Goal: Task Accomplishment & Management: Use online tool/utility

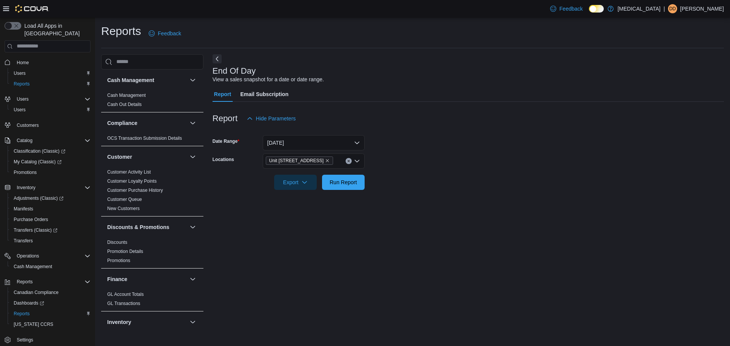
scroll to position [397, 0]
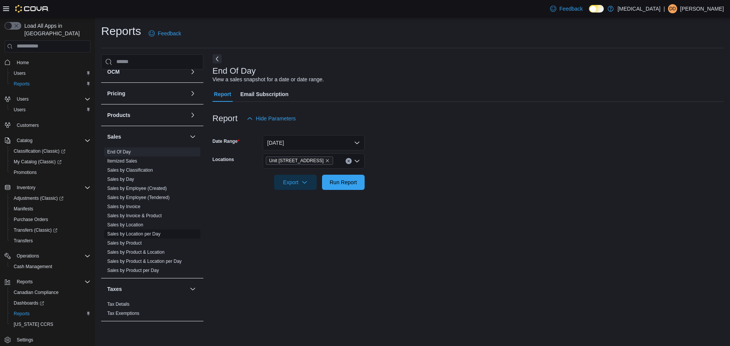
click at [142, 234] on link "Sales by Location per Day" at bounding box center [133, 233] width 53 height 5
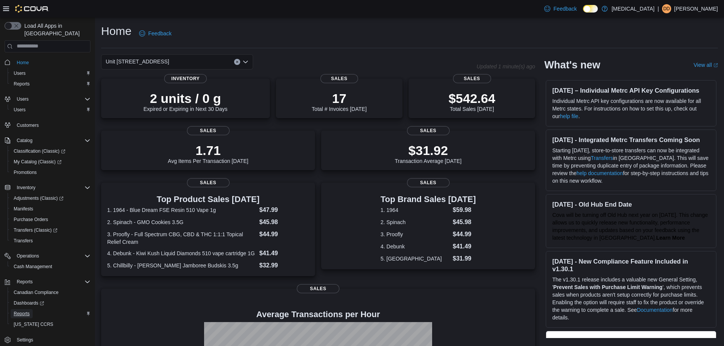
click at [30, 309] on link "Reports" at bounding box center [22, 313] width 22 height 9
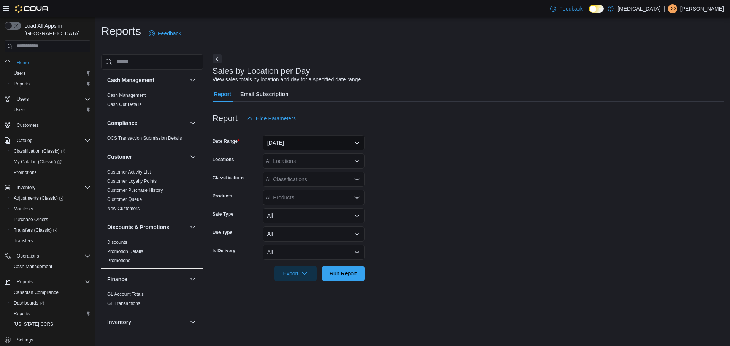
click at [294, 140] on button "[DATE]" at bounding box center [314, 142] width 102 height 15
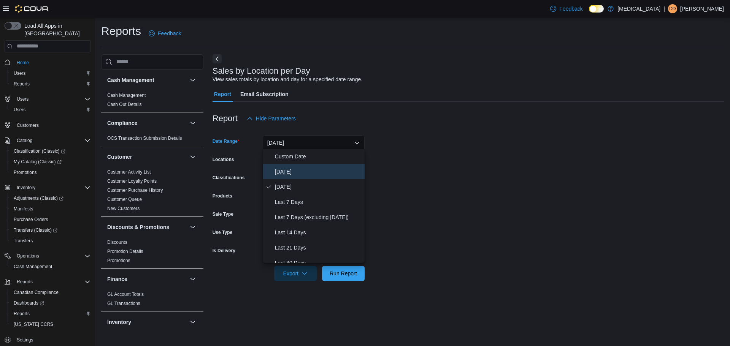
click at [291, 174] on span "Today" at bounding box center [318, 171] width 87 height 9
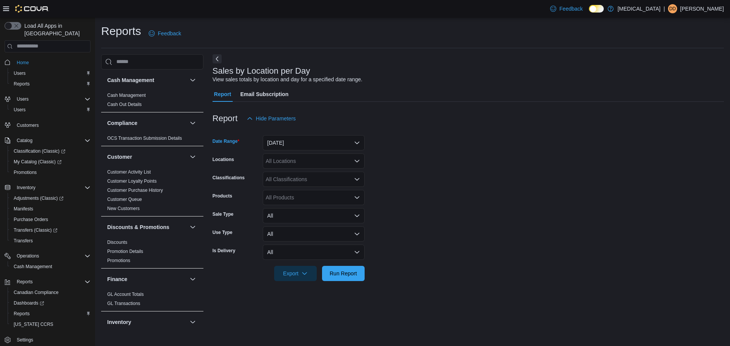
click at [285, 159] on div "All Locations" at bounding box center [314, 161] width 102 height 15
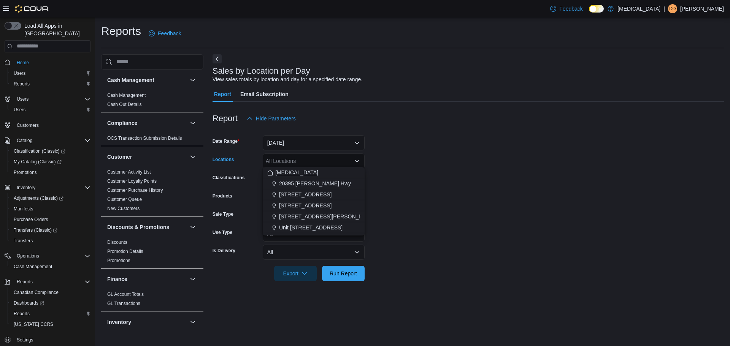
click at [283, 172] on span "[MEDICAL_DATA]" at bounding box center [296, 173] width 43 height 8
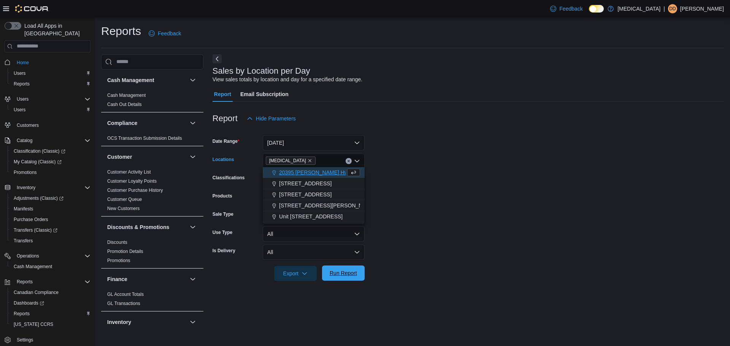
click at [350, 270] on span "Run Report" at bounding box center [342, 273] width 27 height 8
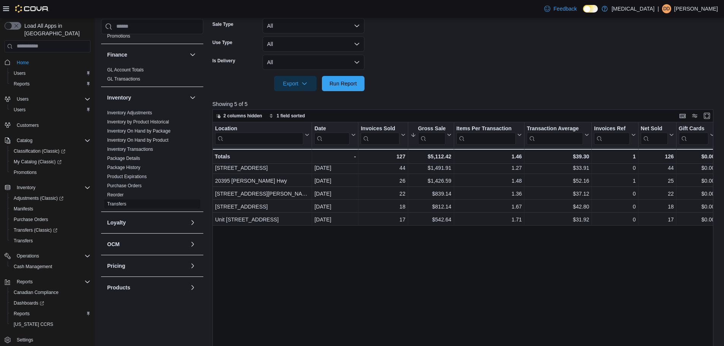
scroll to position [190, 0]
drag, startPoint x: 145, startPoint y: 140, endPoint x: 150, endPoint y: 140, distance: 5.7
click at [145, 140] on link "Inventory On Hand by Product" at bounding box center [137, 139] width 61 height 5
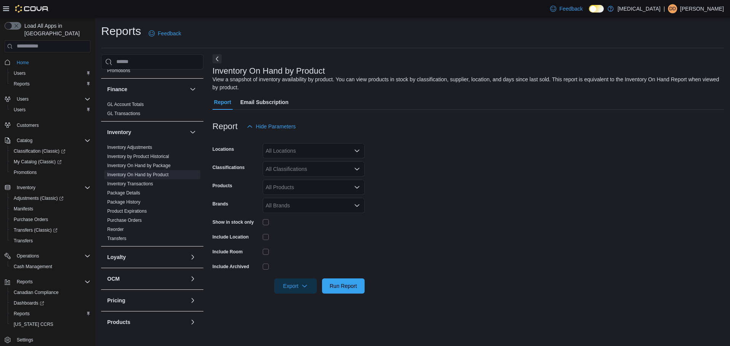
click at [287, 143] on div "All Locations" at bounding box center [314, 150] width 102 height 15
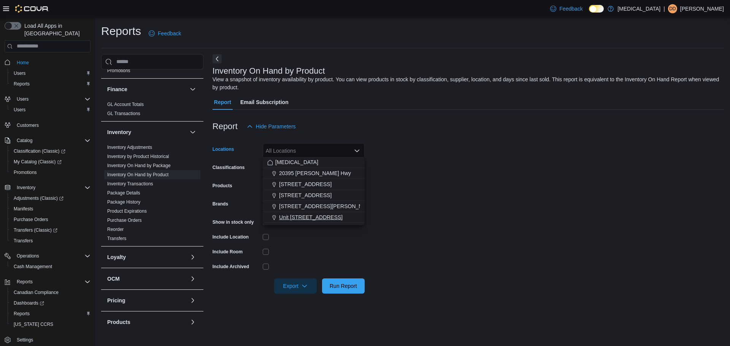
click at [294, 220] on span "Unit [STREET_ADDRESS]" at bounding box center [310, 218] width 63 height 8
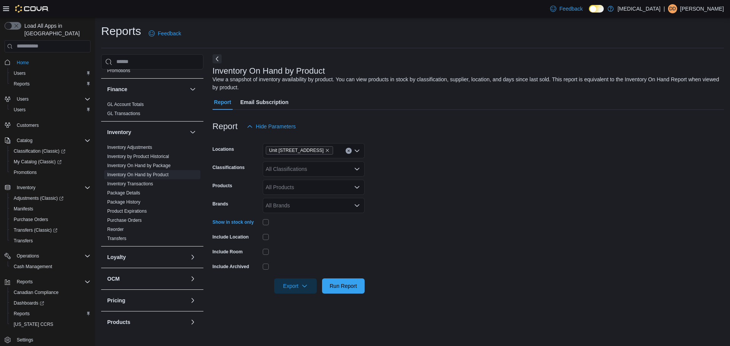
click at [283, 172] on div "All Classifications" at bounding box center [314, 168] width 102 height 15
click at [292, 201] on span "Pre-Roll" at bounding box center [288, 203] width 19 height 8
click at [476, 191] on form "Locations Unit 385 North Dollarton Highway Classifications Pre-Roll Combo box. …" at bounding box center [467, 214] width 511 height 160
click at [341, 280] on span "Run Report" at bounding box center [342, 285] width 33 height 15
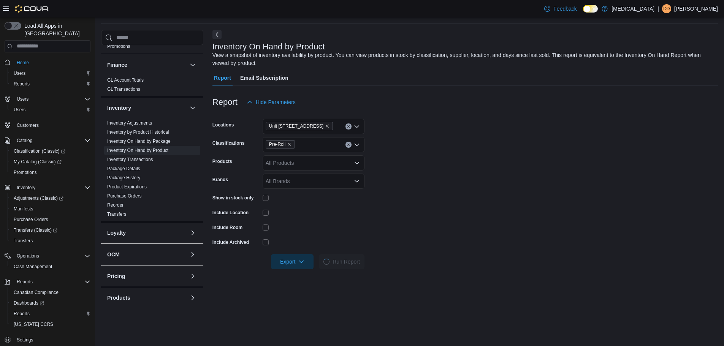
scroll to position [38, 0]
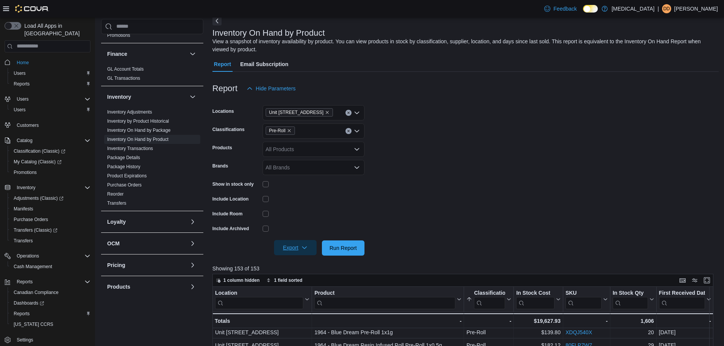
click at [306, 248] on icon "button" at bounding box center [304, 248] width 6 height 6
click at [304, 260] on span "Export to Excel" at bounding box center [297, 262] width 34 height 6
